Goal: Task Accomplishment & Management: Use online tool/utility

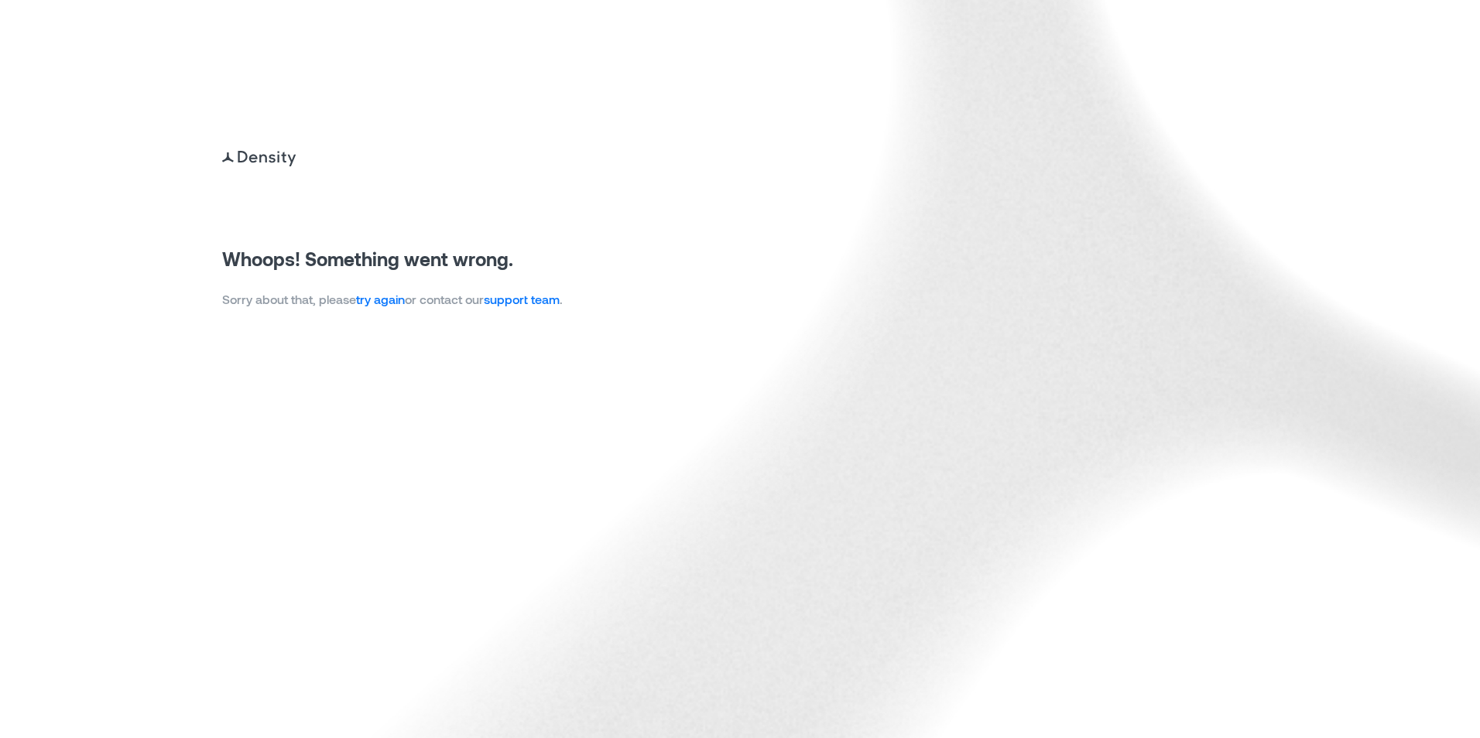
click at [389, 306] on link "try again" at bounding box center [380, 299] width 49 height 15
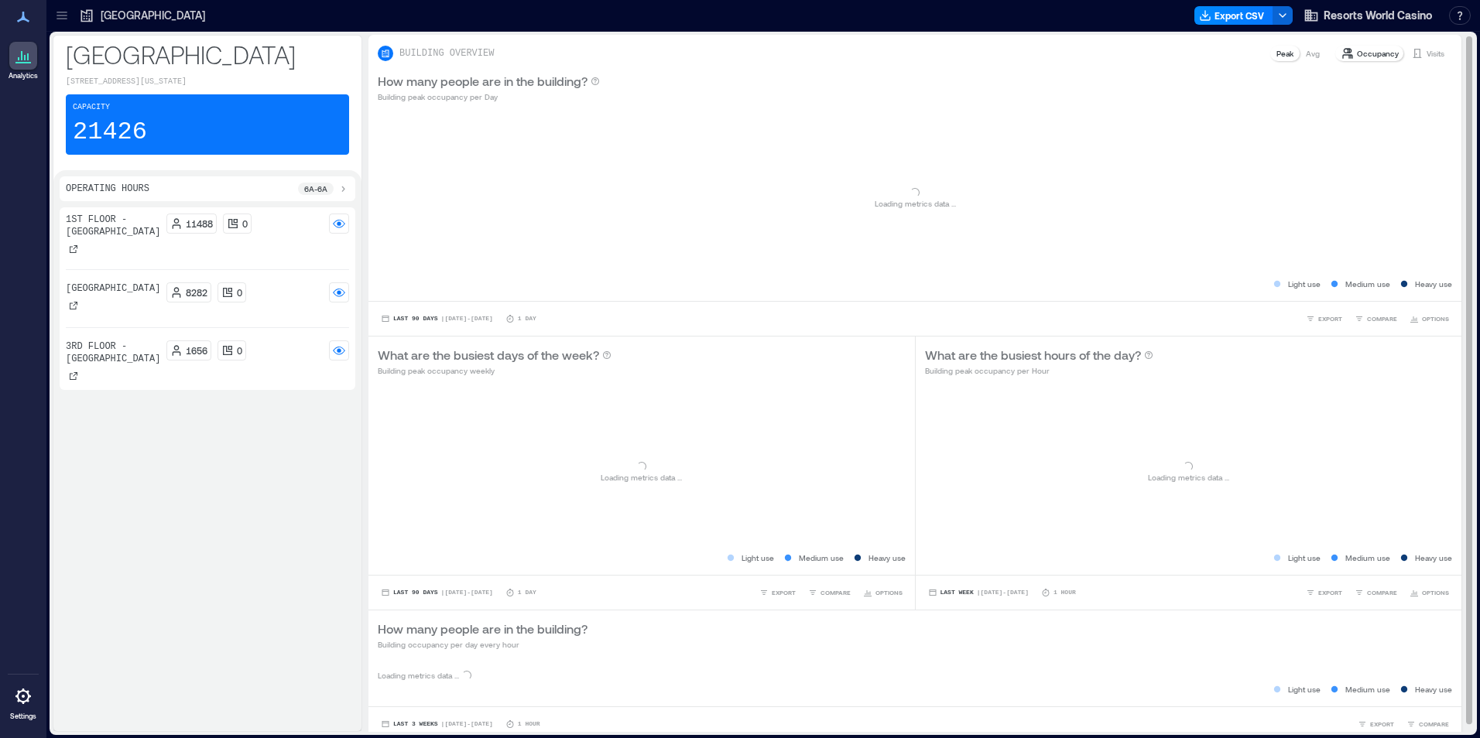
click at [1308, 50] on p "Avg" at bounding box center [1313, 53] width 14 height 12
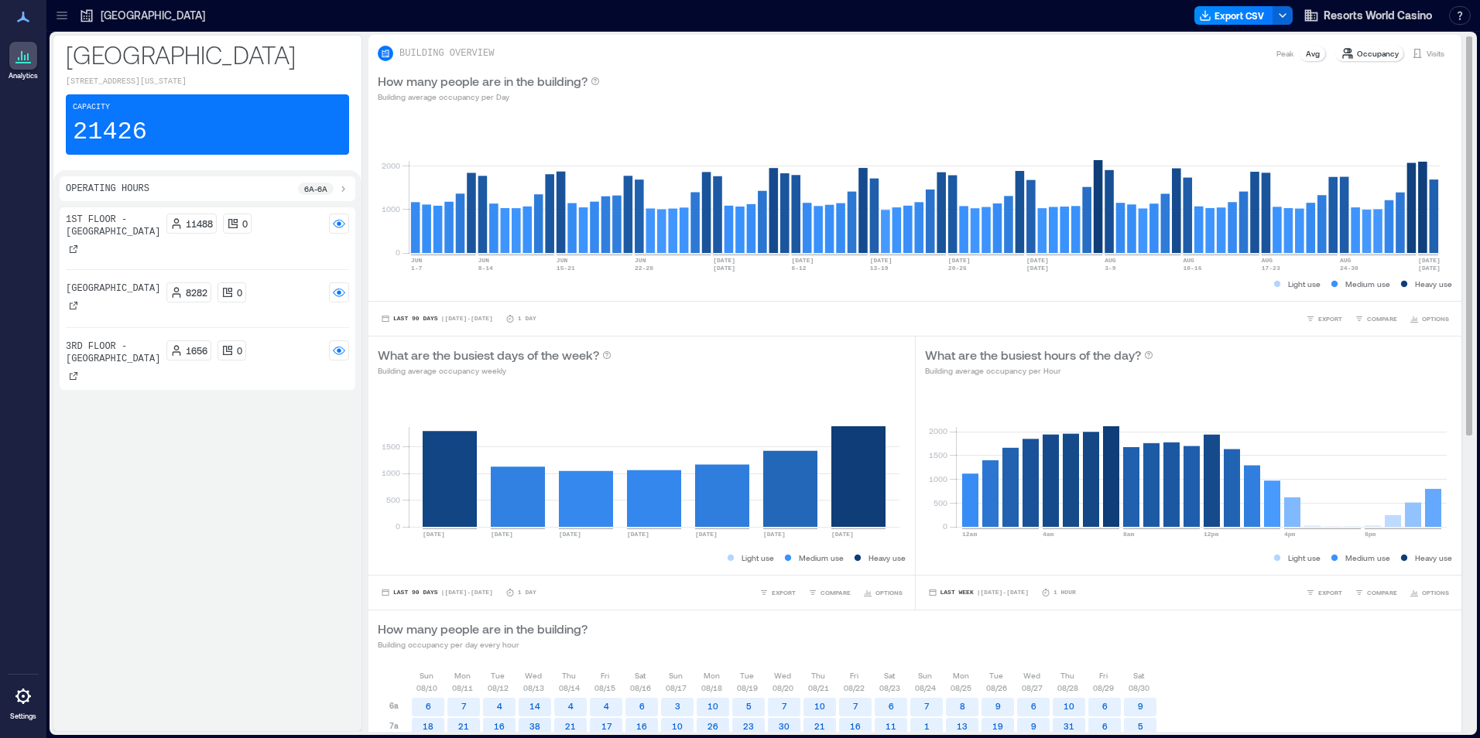
click at [1426, 52] on p "Visits" at bounding box center [1435, 53] width 18 height 12
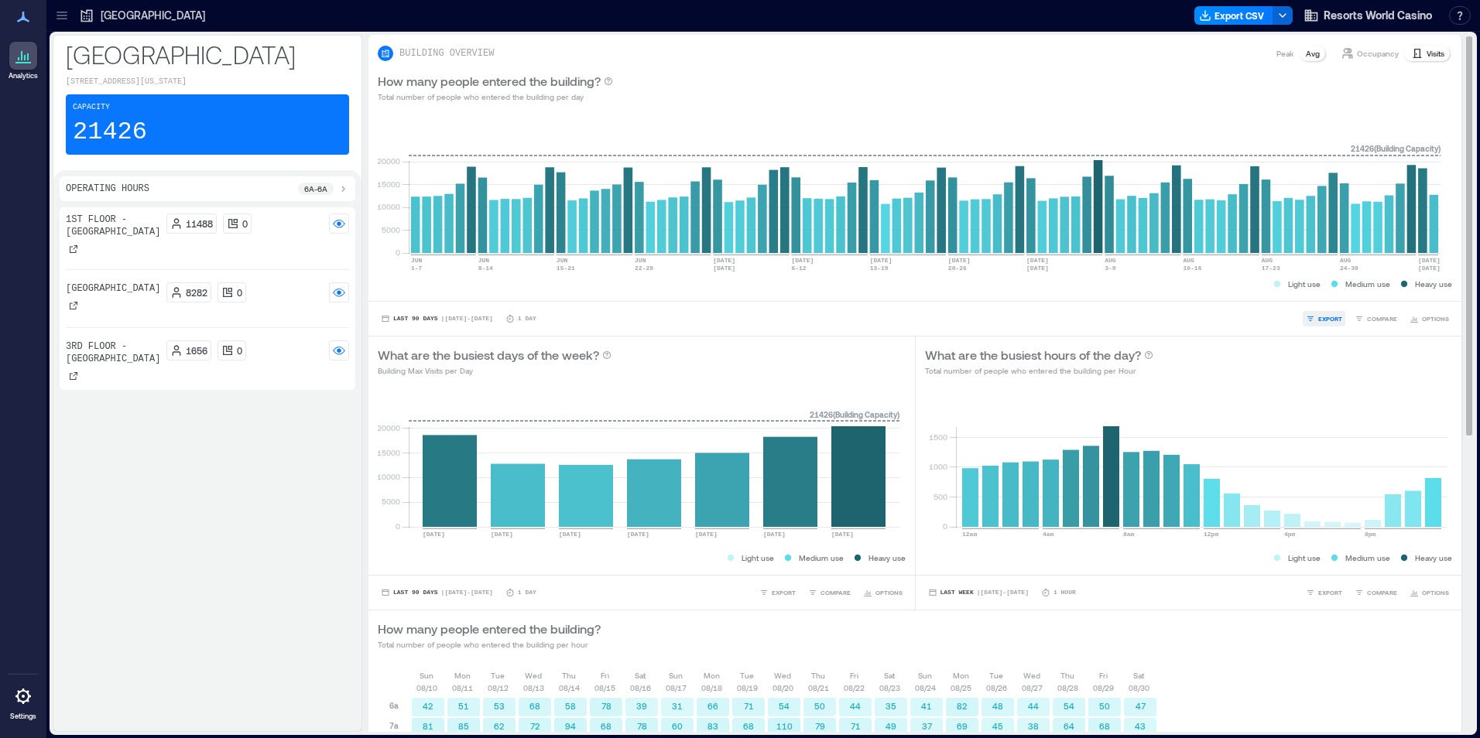
click at [1318, 323] on span "EXPORT" at bounding box center [1330, 318] width 24 height 9
click at [1316, 289] on button "CSV" at bounding box center [1318, 296] width 39 height 15
